Goal: Navigation & Orientation: Find specific page/section

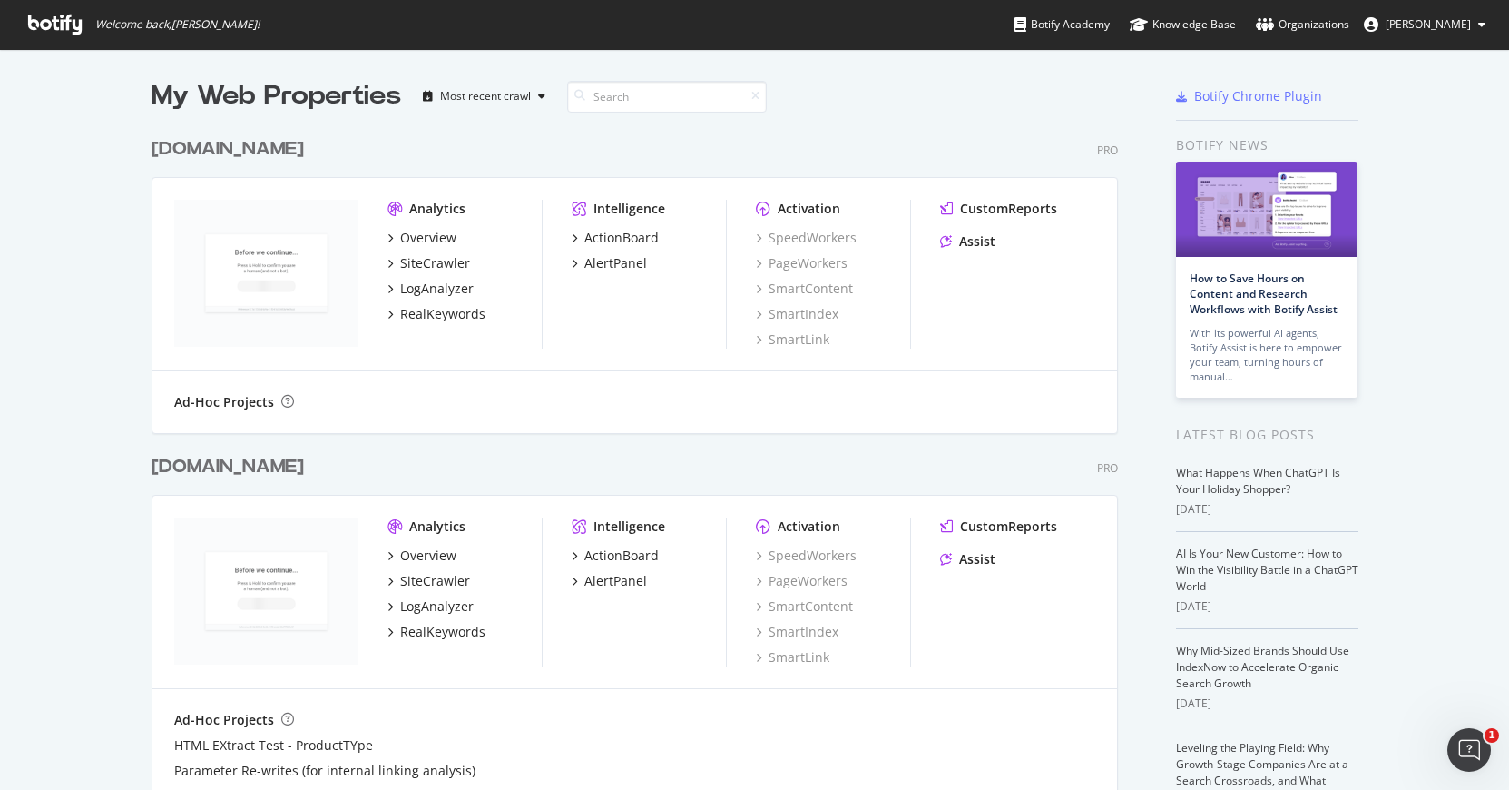
click at [883, 111] on div "My Web Properties Most recent crawl" at bounding box center [581, 96] width 859 height 36
click at [1448, 28] on span "[PERSON_NAME]" at bounding box center [1428, 23] width 85 height 15
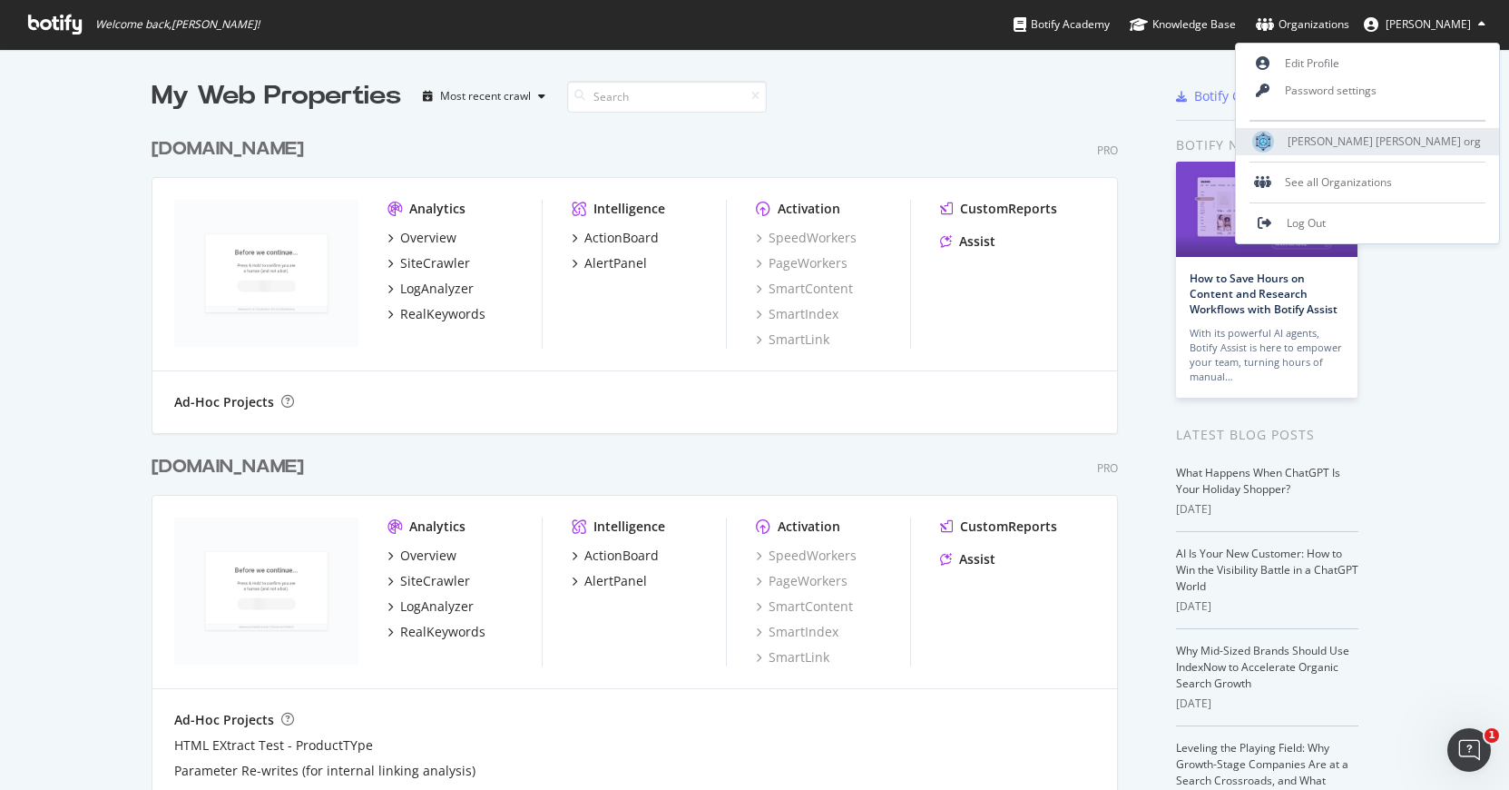
click at [1400, 149] on span "[PERSON_NAME] [PERSON_NAME] org" at bounding box center [1384, 140] width 193 height 15
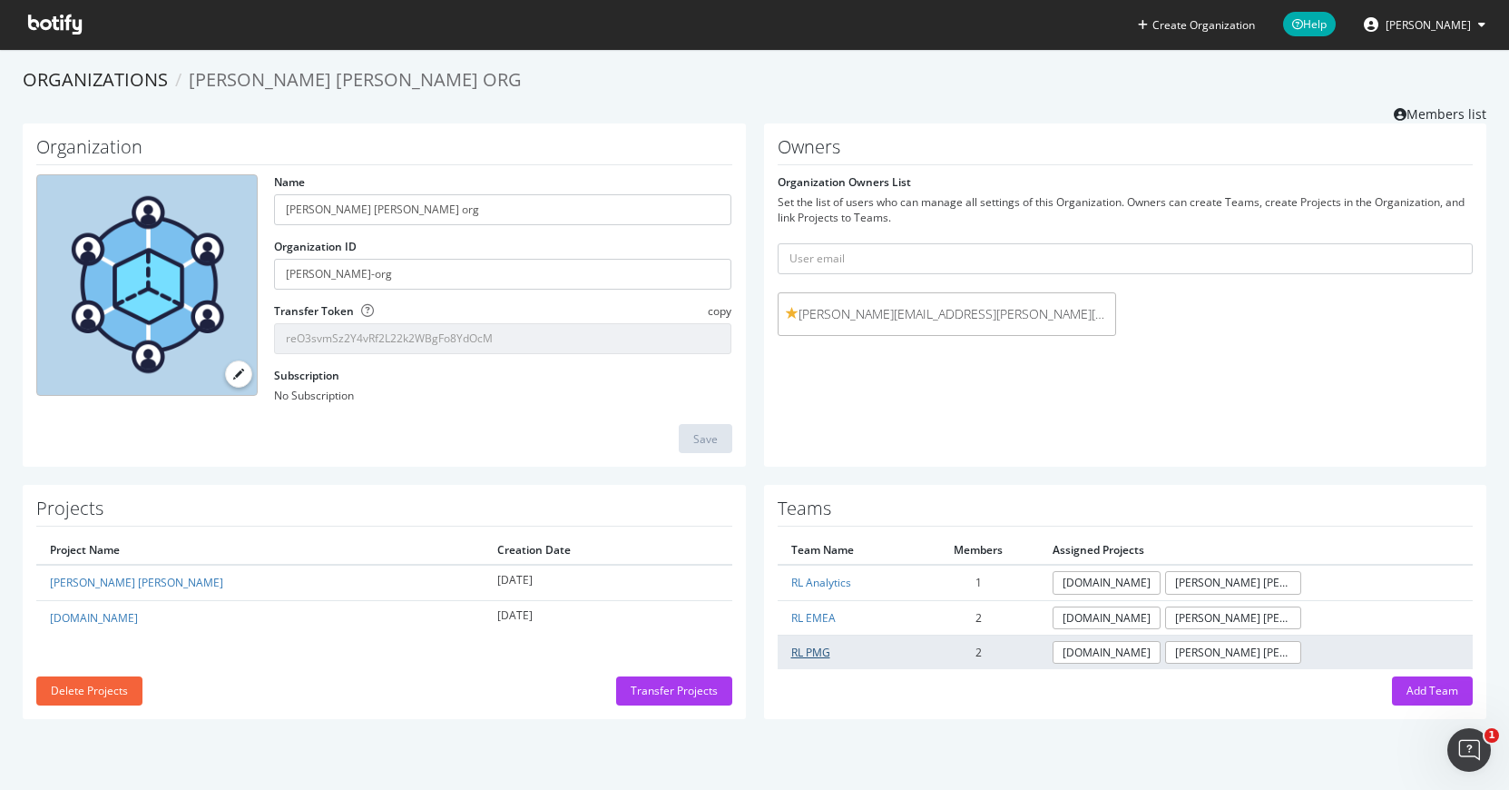
click at [802, 649] on link "RL PMG" at bounding box center [810, 651] width 39 height 15
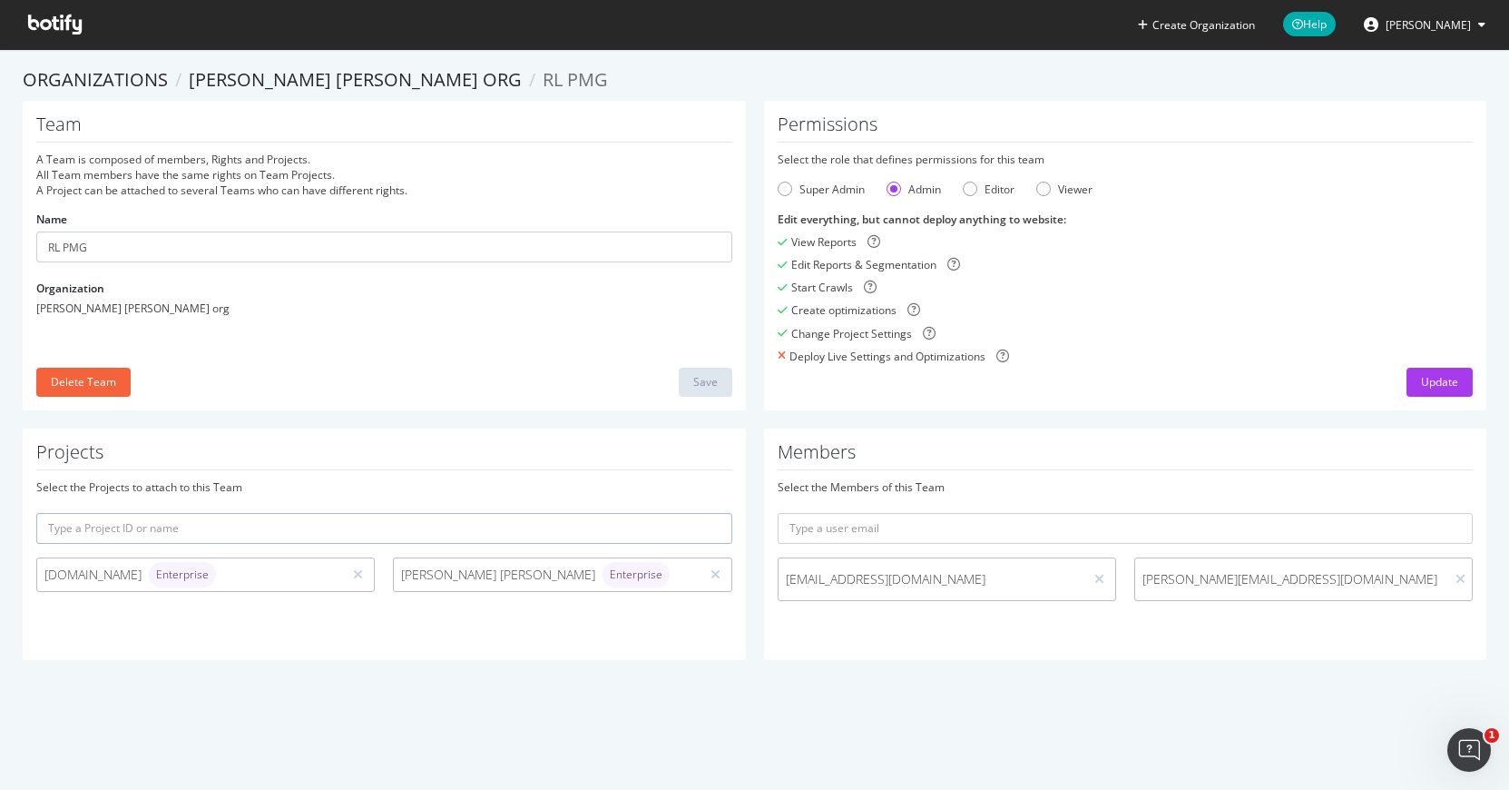
click at [378, 676] on div "Projects Select the Projects to attach to this Team [DOMAIN_NAME] Enterprise [P…" at bounding box center [755, 553] width 1482 height 250
